Goal: Transaction & Acquisition: Purchase product/service

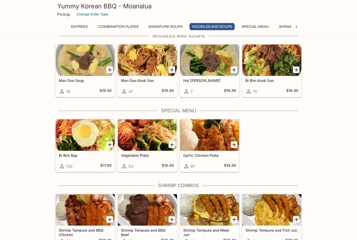
scroll to position [428, 0]
click at [145, 137] on div at bounding box center [147, 134] width 59 height 31
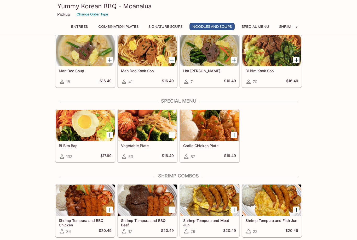
scroll to position [437, 0]
click at [220, 125] on div at bounding box center [209, 125] width 59 height 31
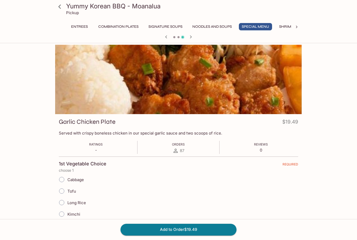
scroll to position [1, 0]
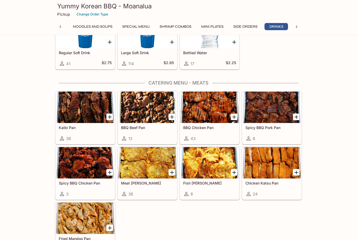
scroll to position [1051, 0]
click at [77, 109] on div at bounding box center [85, 107] width 59 height 31
